Goal: Transaction & Acquisition: Purchase product/service

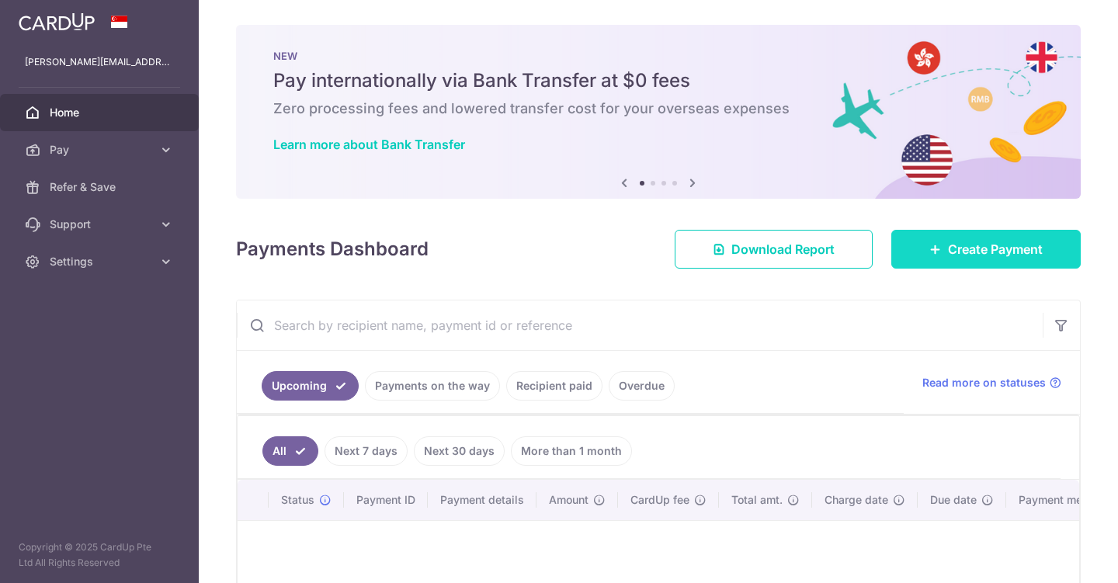
click at [955, 241] on span "Create Payment" at bounding box center [995, 249] width 95 height 19
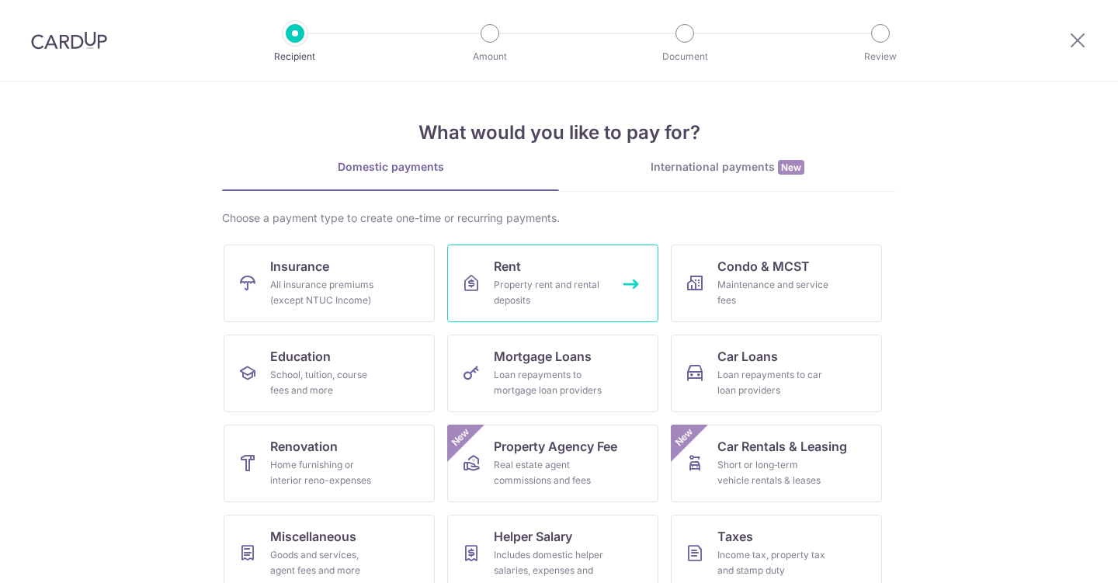
click at [535, 293] on div "Property rent and rental deposits" at bounding box center [550, 292] width 112 height 31
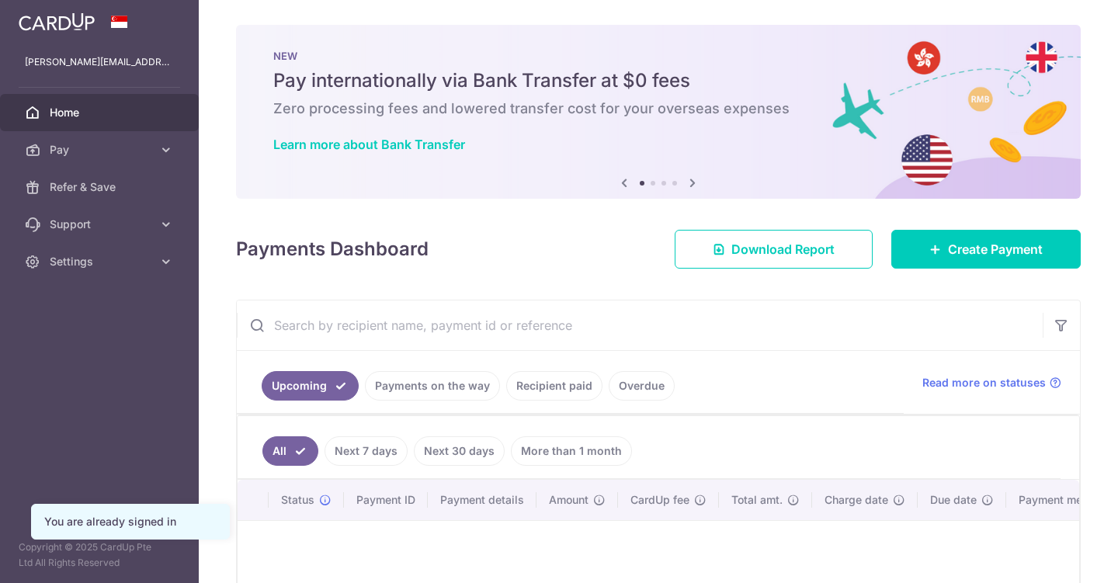
click at [447, 371] on link "Payments on the way" at bounding box center [432, 386] width 135 height 30
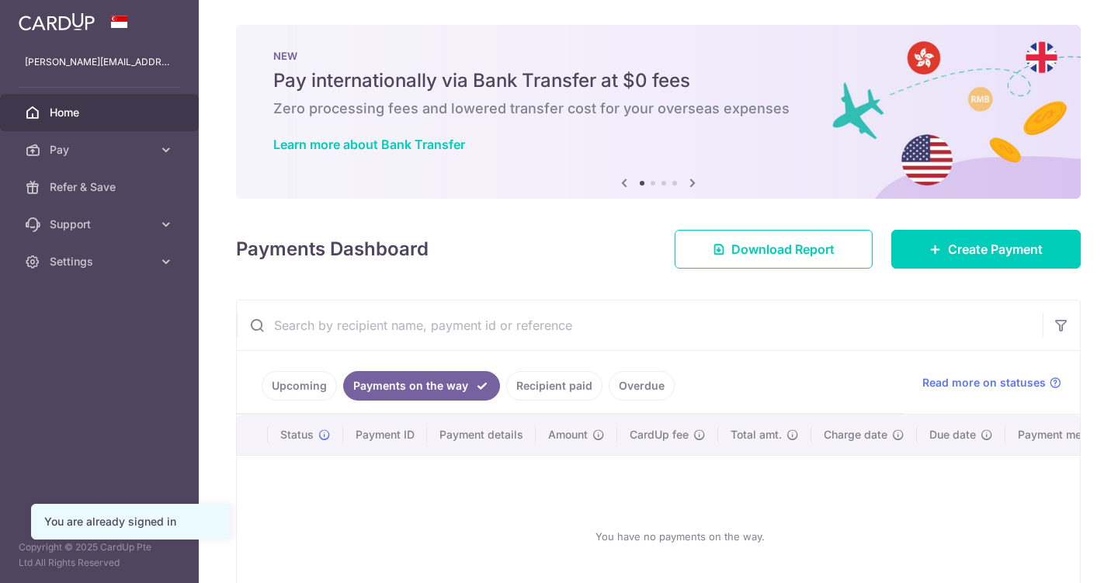
click at [565, 371] on link "Recipient paid" at bounding box center [554, 386] width 96 height 30
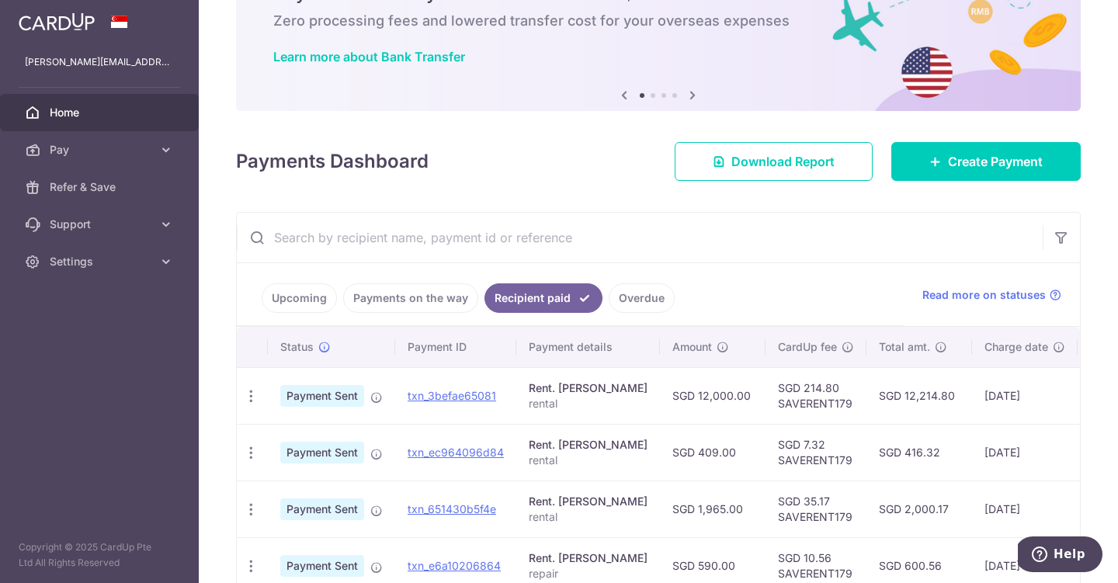
scroll to position [90, 0]
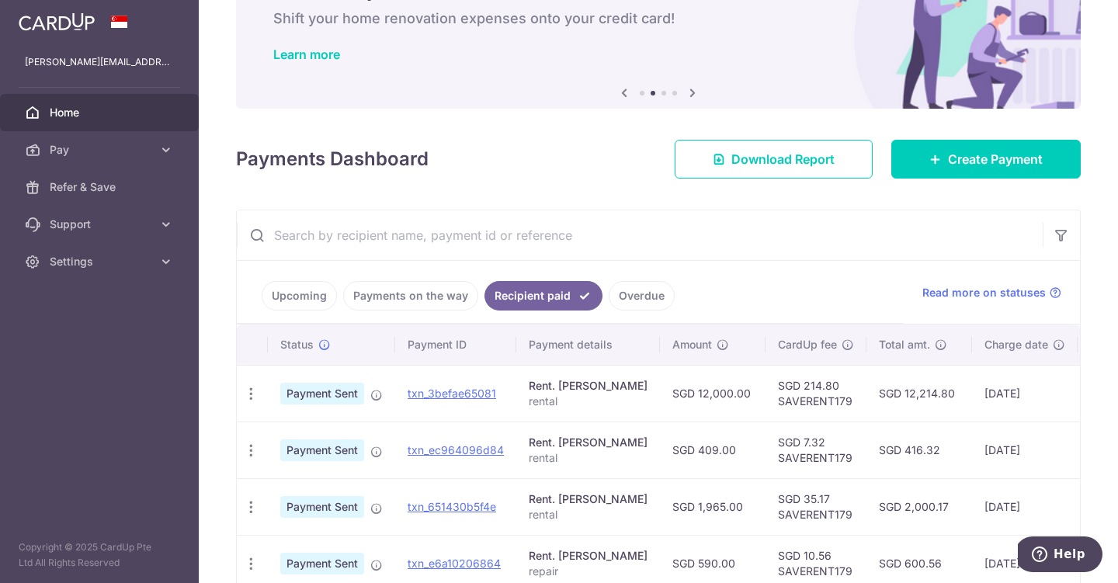
click at [772, 402] on td "SGD 214.80 SAVERENT179" at bounding box center [816, 393] width 101 height 57
copy td "SAVERENT179"
click at [948, 162] on span "Create Payment" at bounding box center [995, 159] width 95 height 19
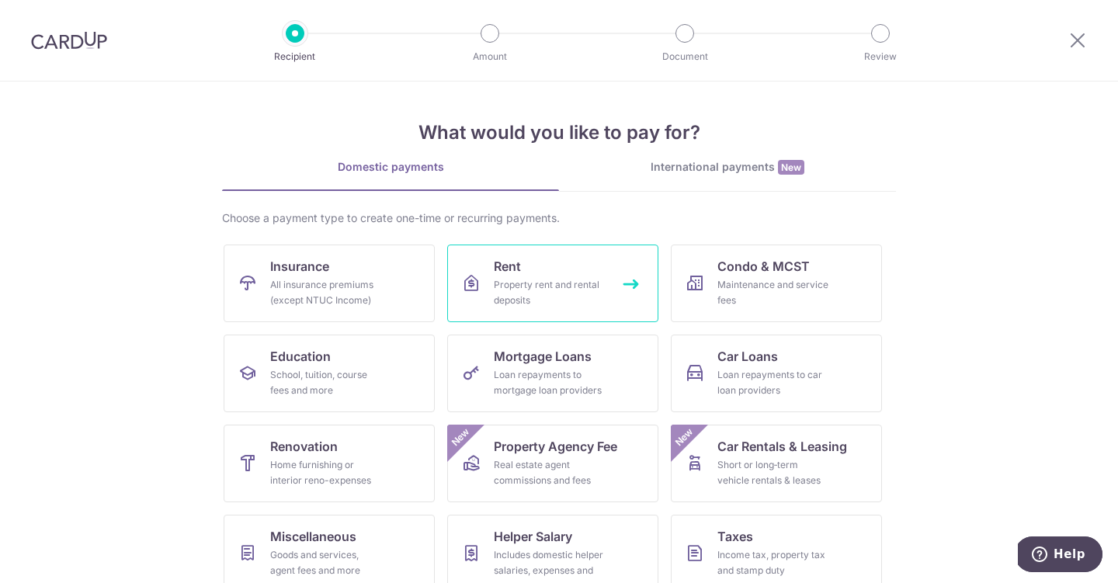
click at [523, 266] on link "Rent Property rent and rental deposits" at bounding box center [552, 284] width 211 height 78
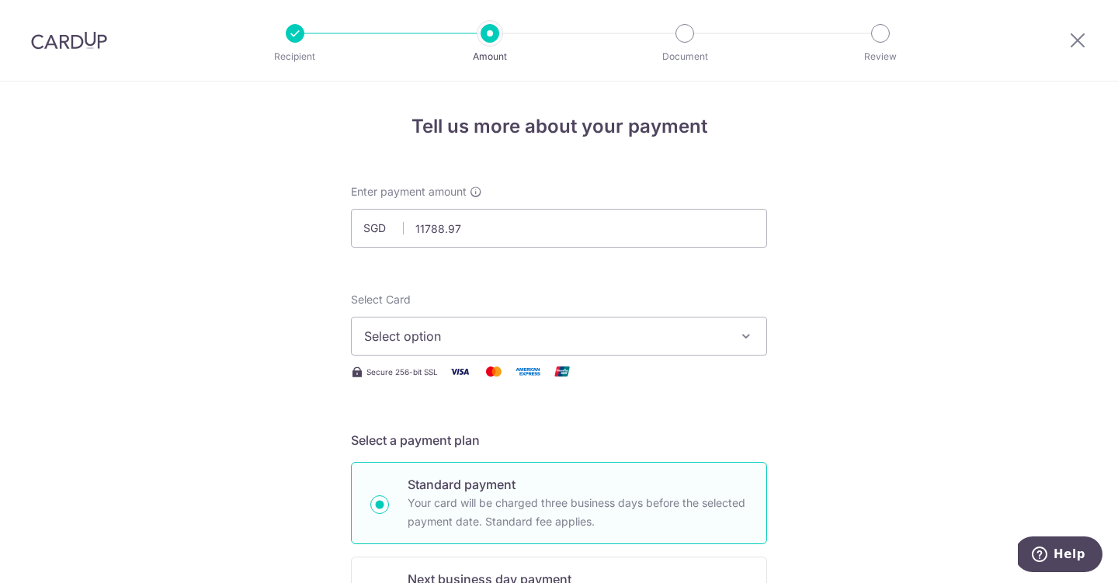
type input "11,788.97"
click at [458, 352] on button "Select option" at bounding box center [559, 336] width 416 height 39
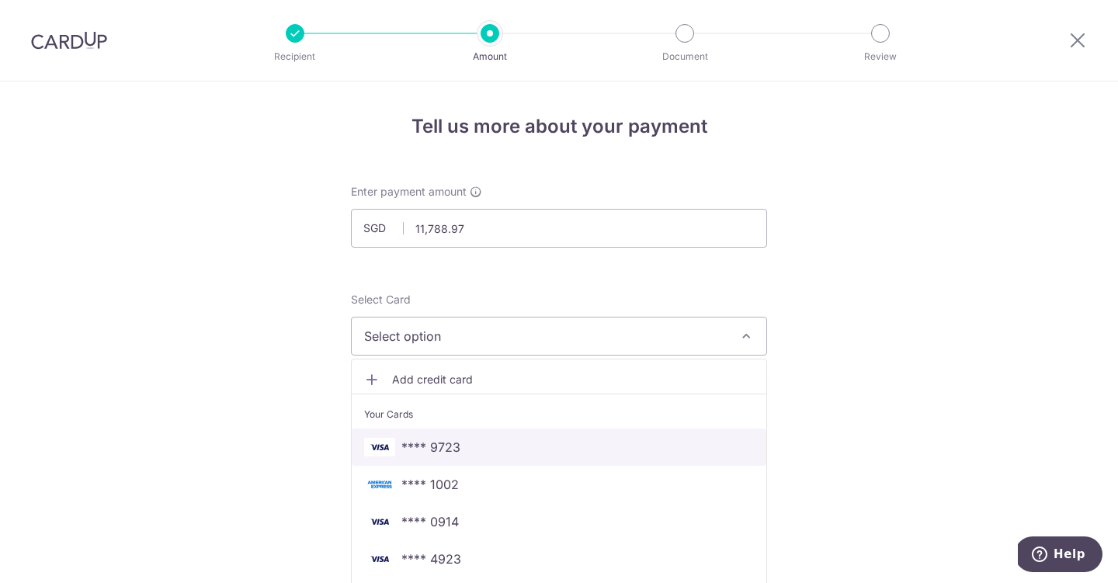
click at [454, 455] on span "**** 9723" at bounding box center [431, 447] width 59 height 19
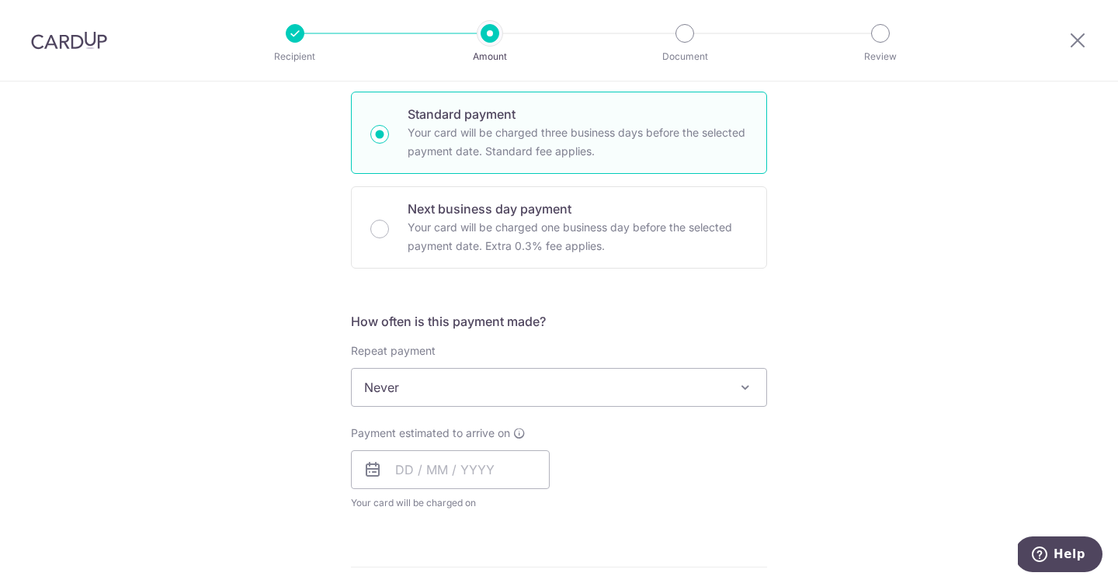
scroll to position [371, 0]
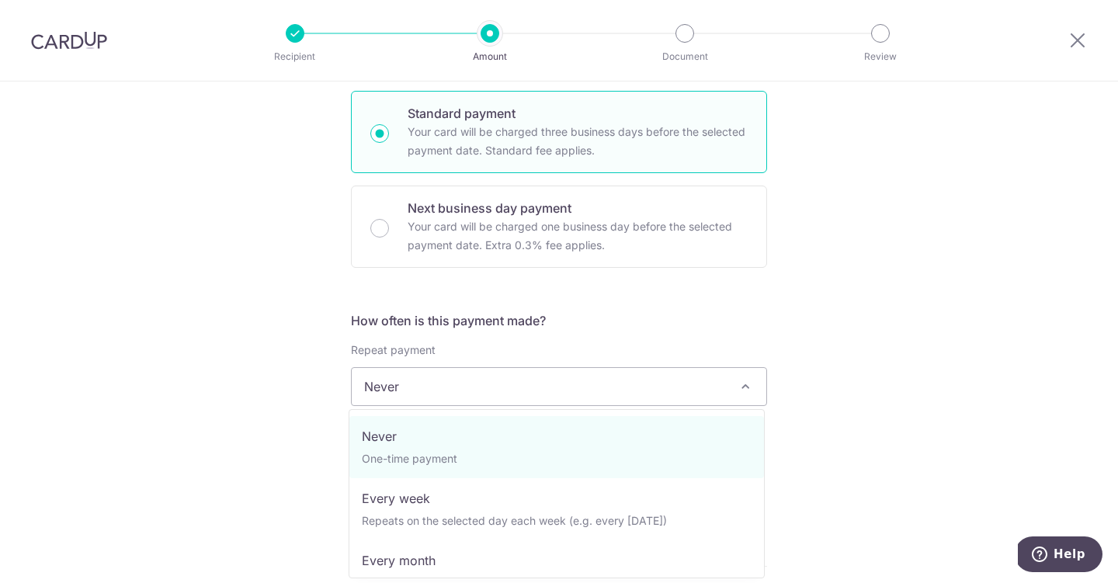
click at [473, 380] on span "Never" at bounding box center [559, 386] width 415 height 37
click at [290, 409] on div "Tell us more about your payment Enter payment amount SGD 11,788.97 11788.97 Sel…" at bounding box center [559, 412] width 1118 height 1405
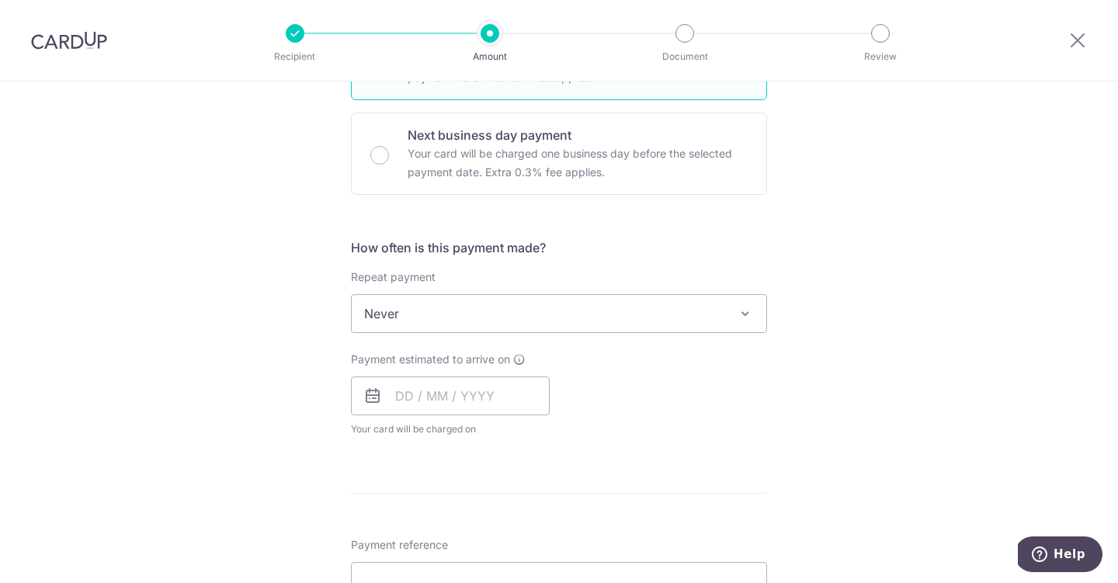
scroll to position [461, 0]
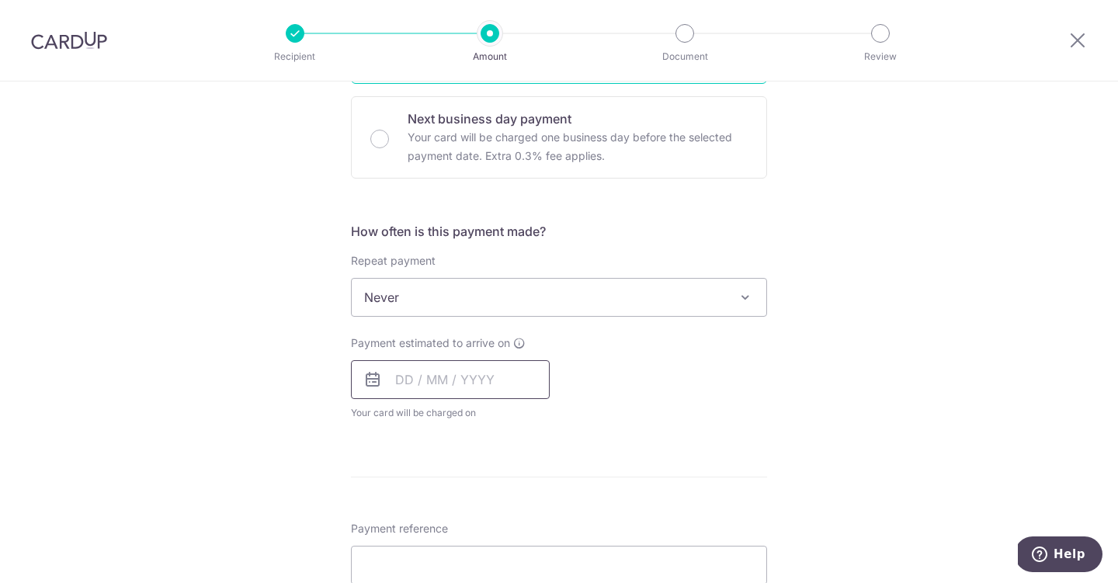
click at [414, 367] on input "text" at bounding box center [450, 379] width 199 height 39
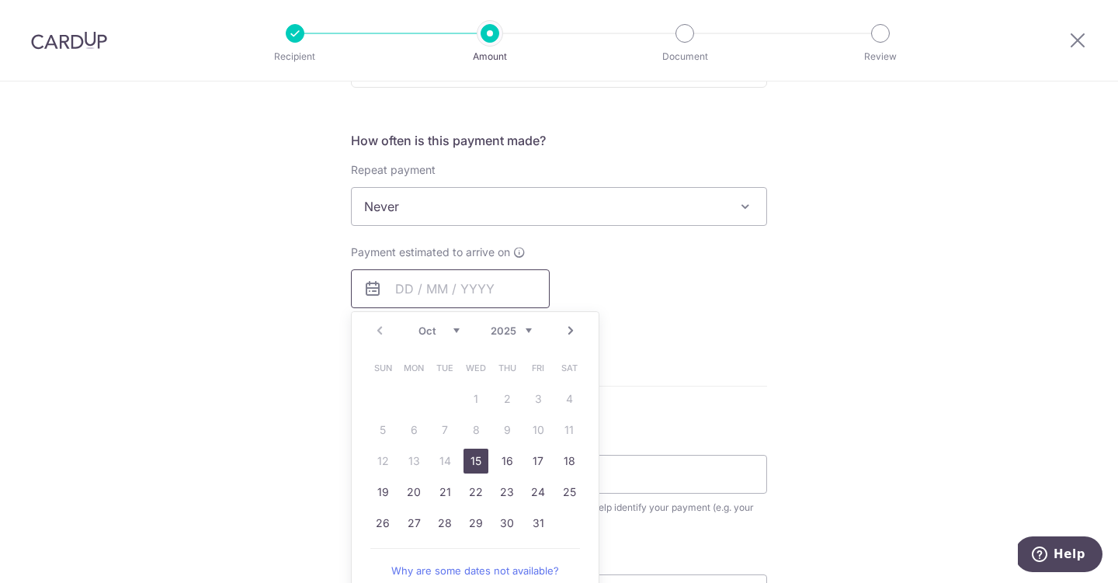
scroll to position [568, 0]
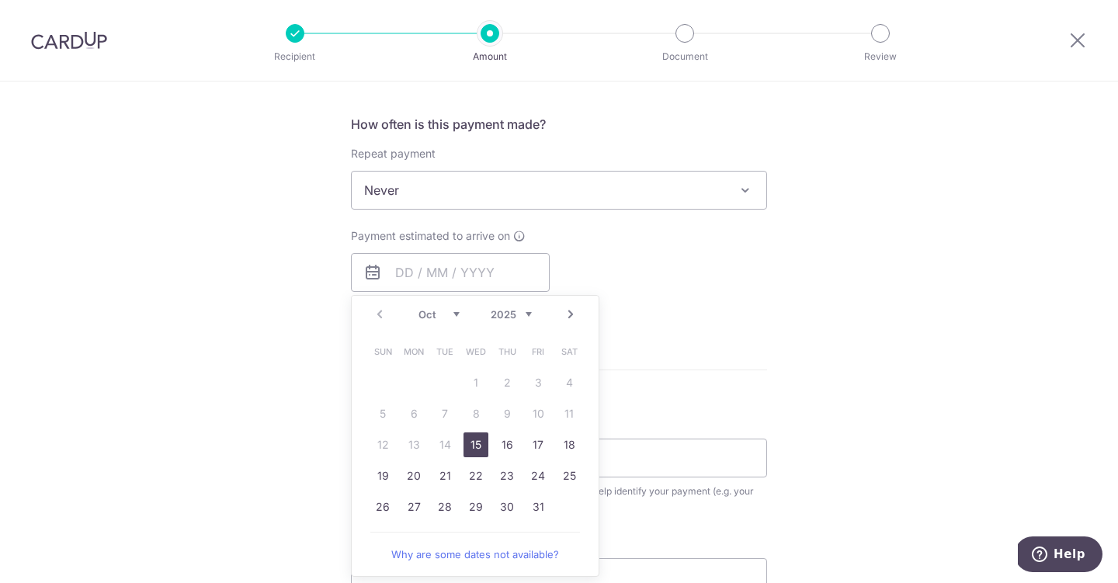
click at [473, 444] on link "15" at bounding box center [476, 445] width 25 height 25
type input "15/10/2025"
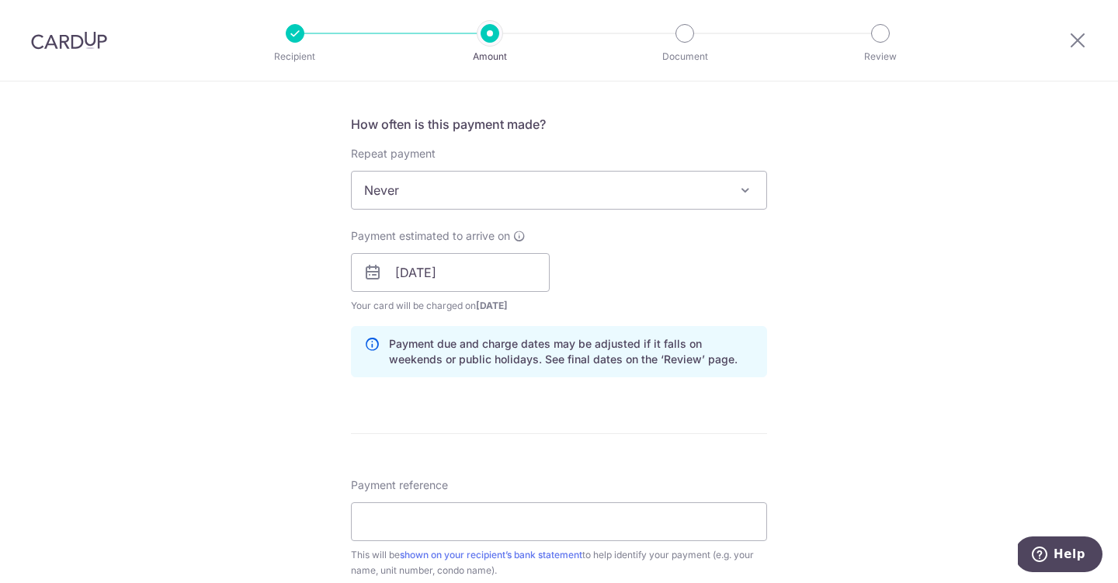
click at [479, 447] on form "Enter payment amount SGD 11,788.97 11788.97 Select Card **** 9723 Add credit ca…" at bounding box center [559, 262] width 416 height 1293
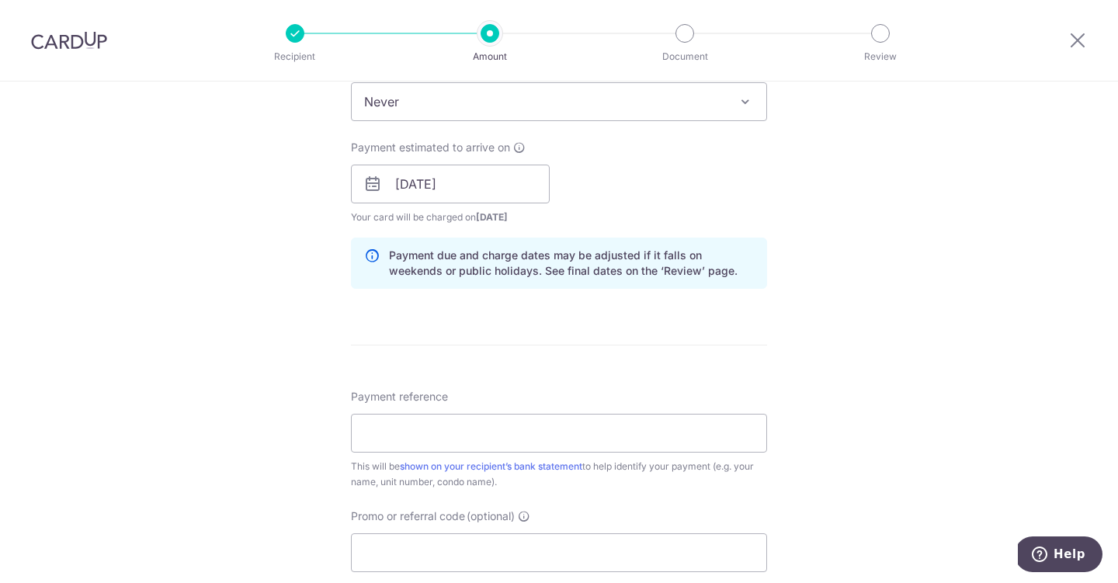
scroll to position [702, 0]
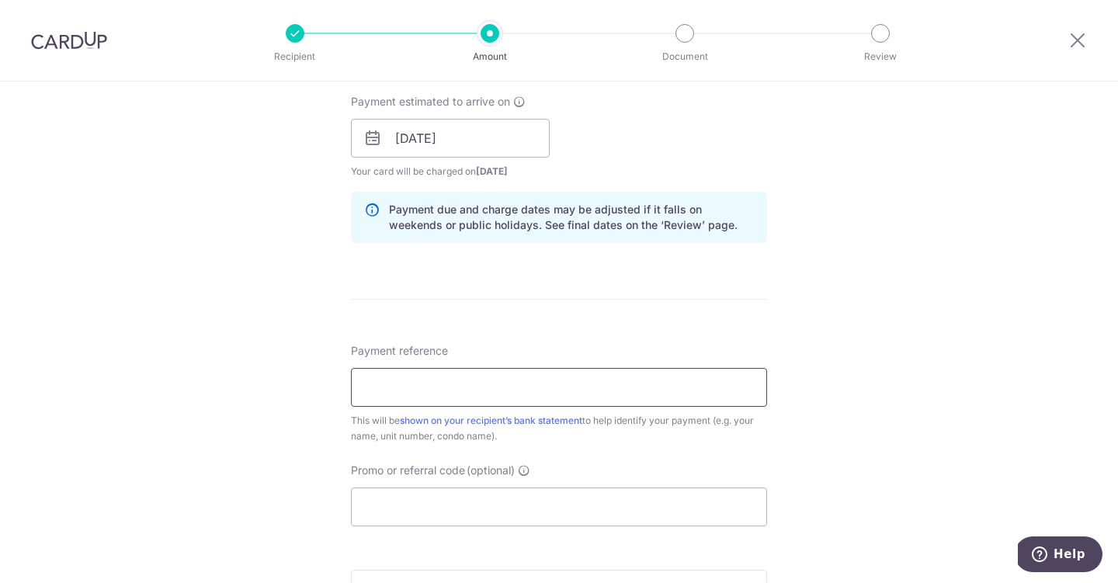
click at [436, 397] on input "Payment reference" at bounding box center [559, 387] width 416 height 39
type input "oct 25"
click at [426, 495] on input "Promo or referral code (optional)" at bounding box center [559, 507] width 416 height 39
paste input "SAVERENT179"
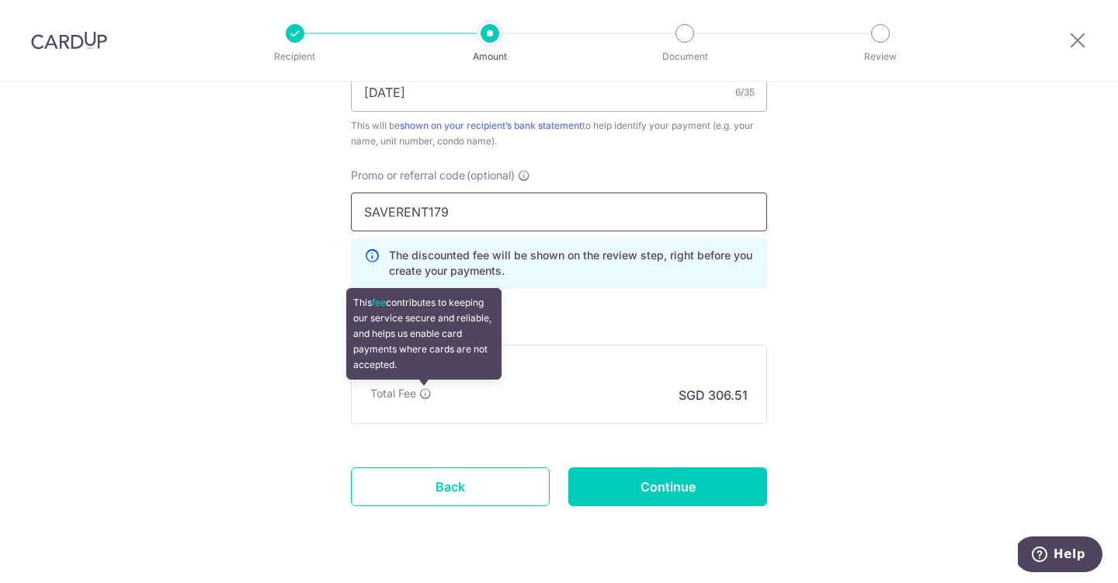
scroll to position [1030, 0]
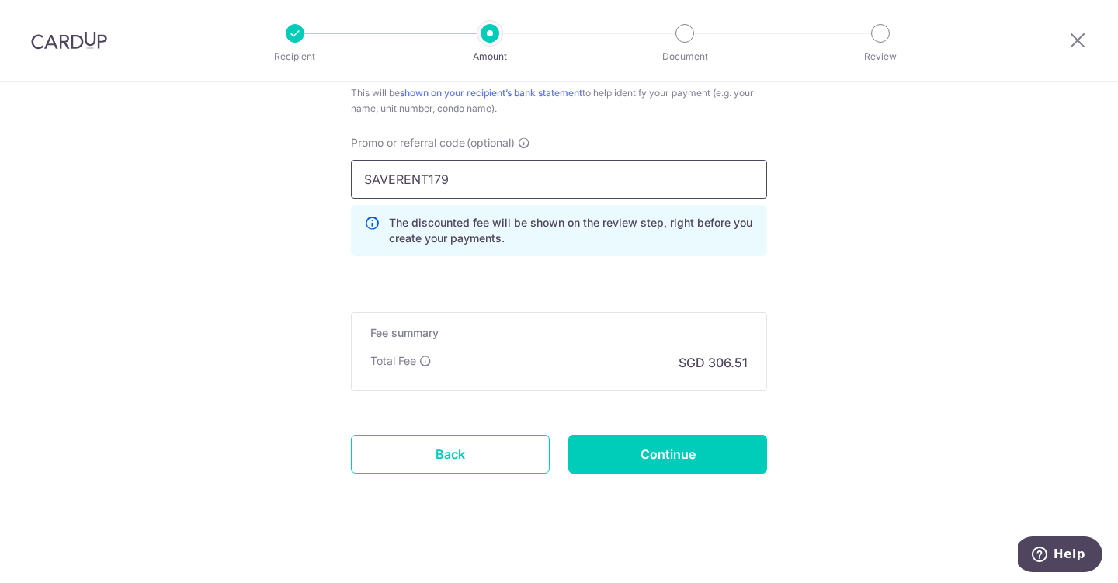
type input "SAVERENT179"
click at [640, 467] on input "Continue" at bounding box center [667, 454] width 199 height 39
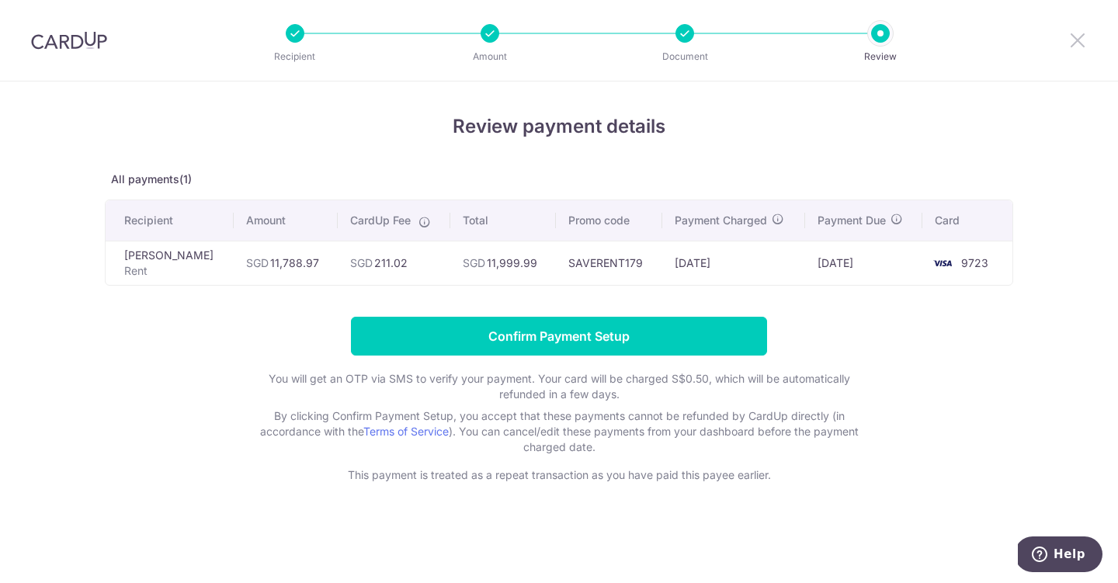
click at [1078, 36] on icon at bounding box center [1078, 39] width 19 height 19
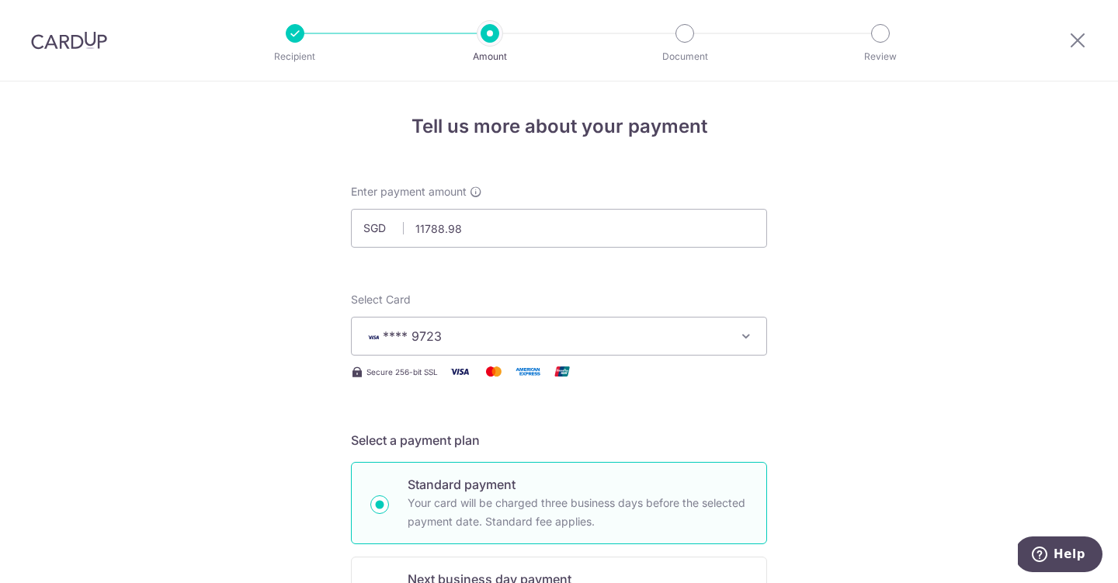
type input "11,788.98"
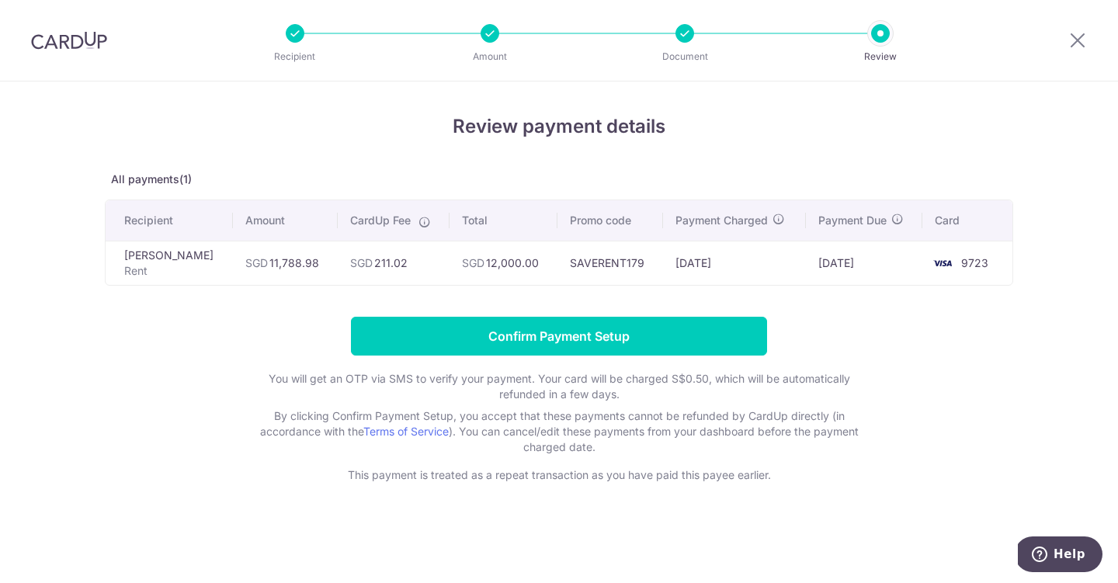
drag, startPoint x: 387, startPoint y: 265, endPoint x: 349, endPoint y: 266, distance: 38.1
click at [349, 266] on td "SGD 211.02" at bounding box center [394, 263] width 112 height 44
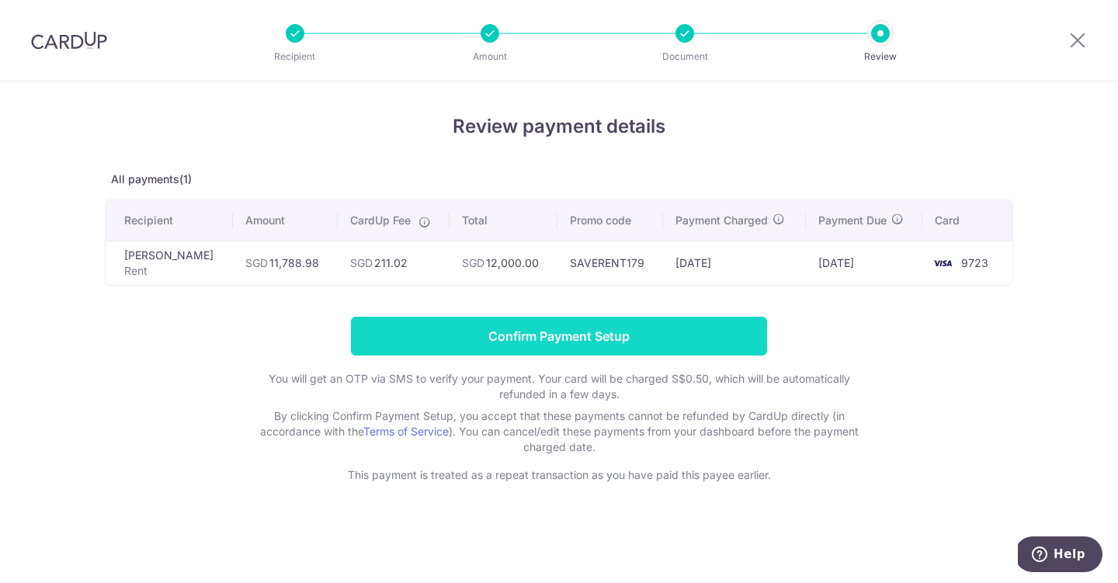
click at [437, 326] on input "Confirm Payment Setup" at bounding box center [559, 336] width 416 height 39
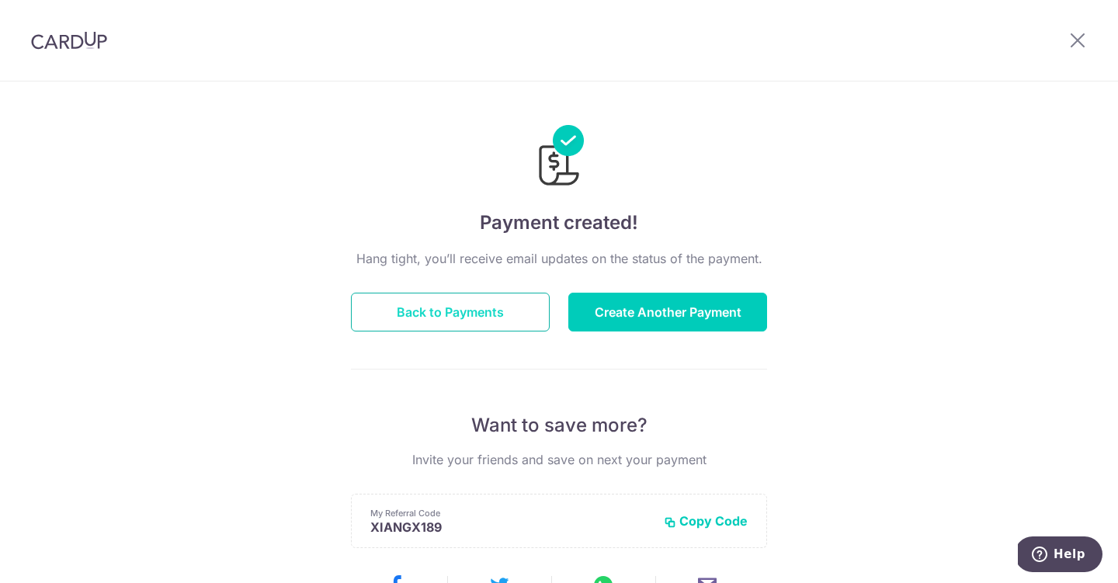
click at [451, 316] on button "Back to Payments" at bounding box center [450, 312] width 199 height 39
